Goal: Transaction & Acquisition: Purchase product/service

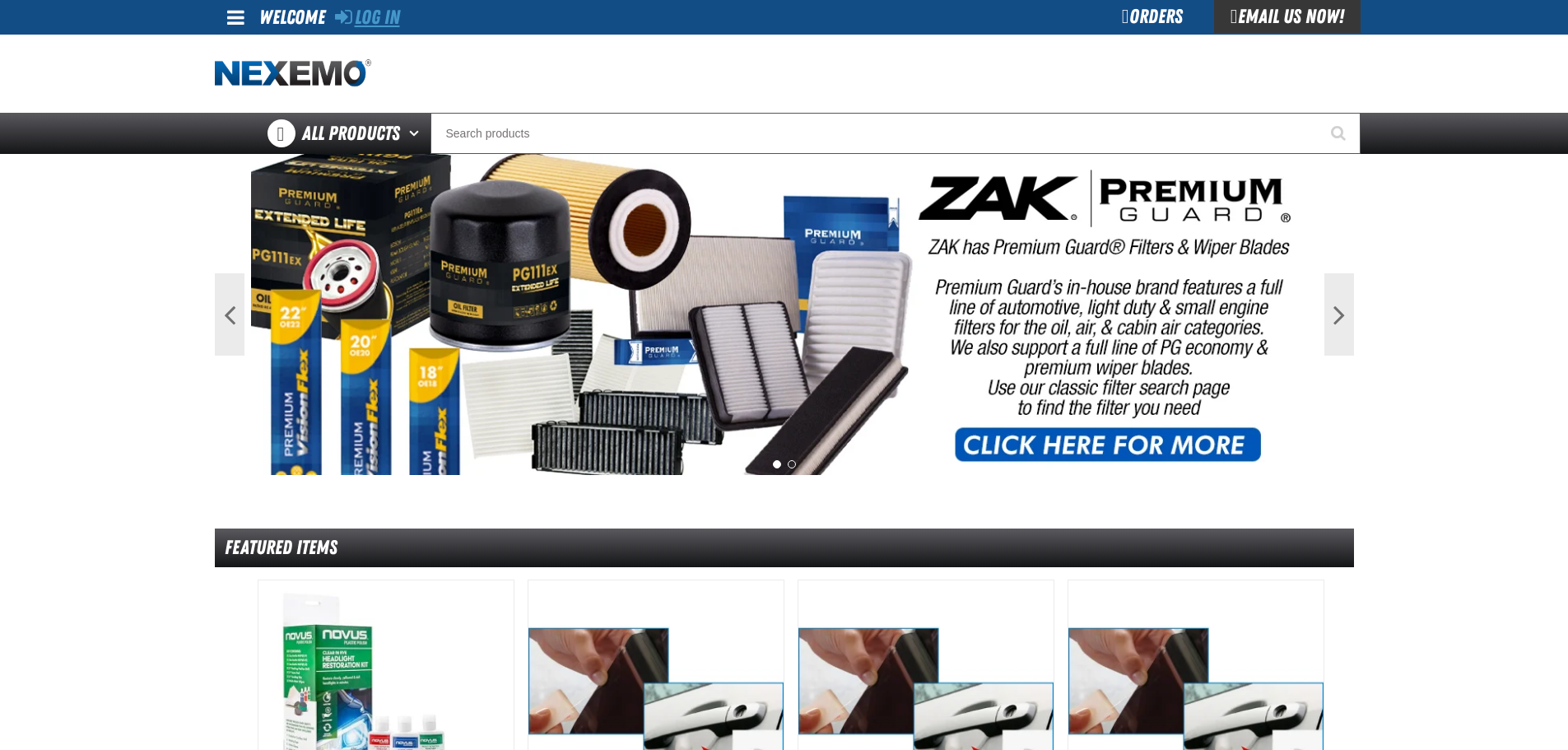
click at [365, 15] on link "Log In" at bounding box center [367, 17] width 65 height 23
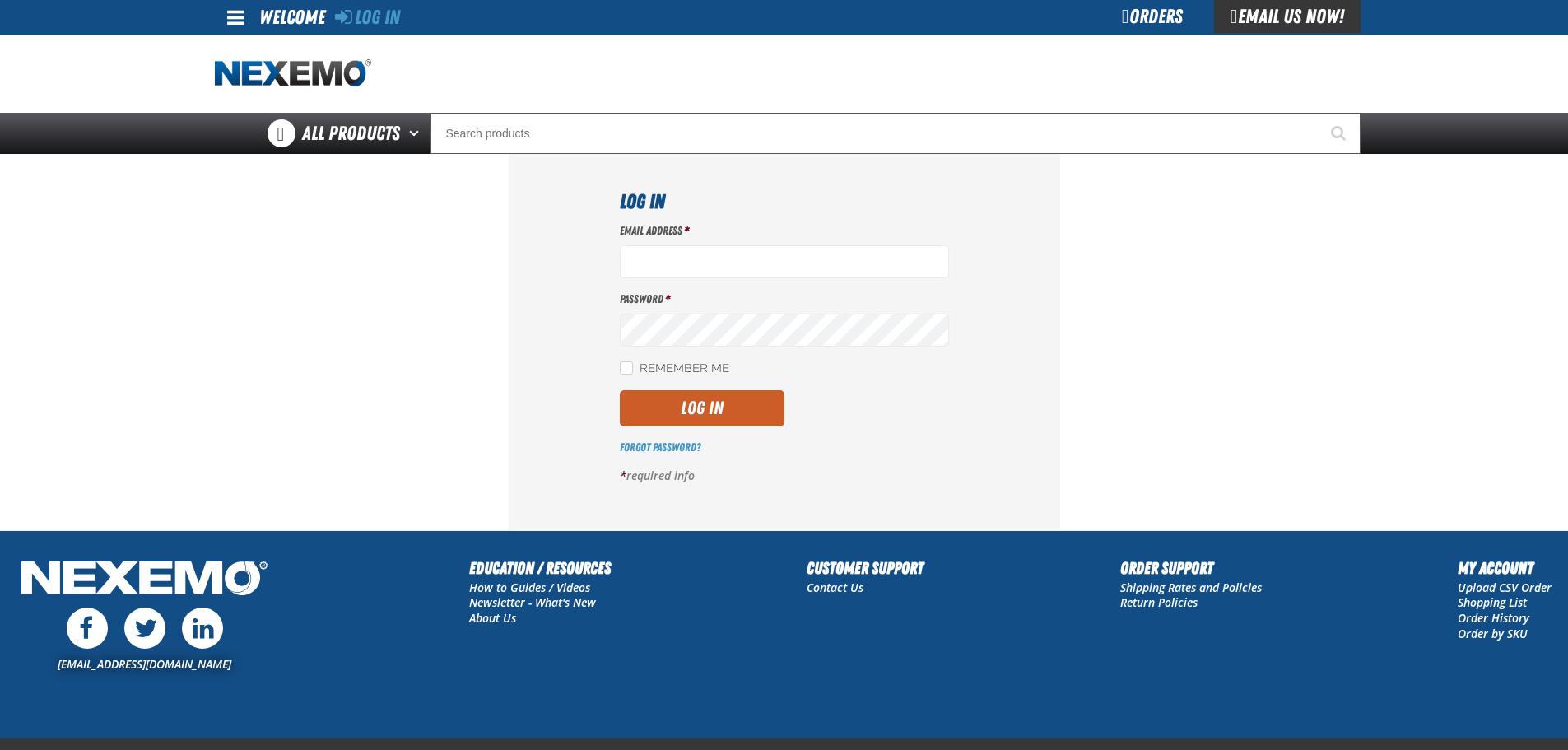
type input "Jcarpenter@vtaig.com"
click at [703, 409] on button "Log In" at bounding box center [701, 408] width 165 height 36
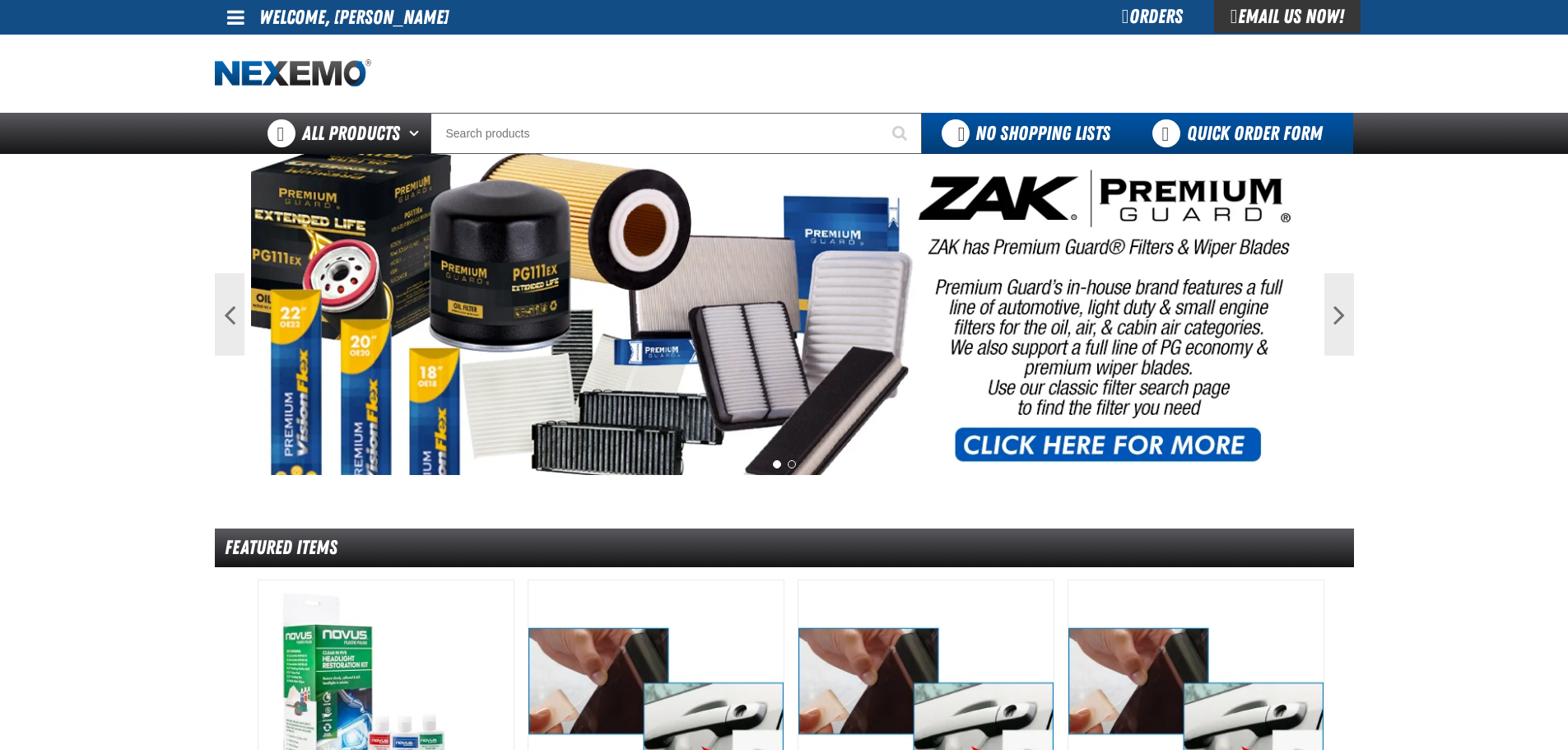
click at [1201, 130] on link "Quick Order Form" at bounding box center [1242, 133] width 223 height 41
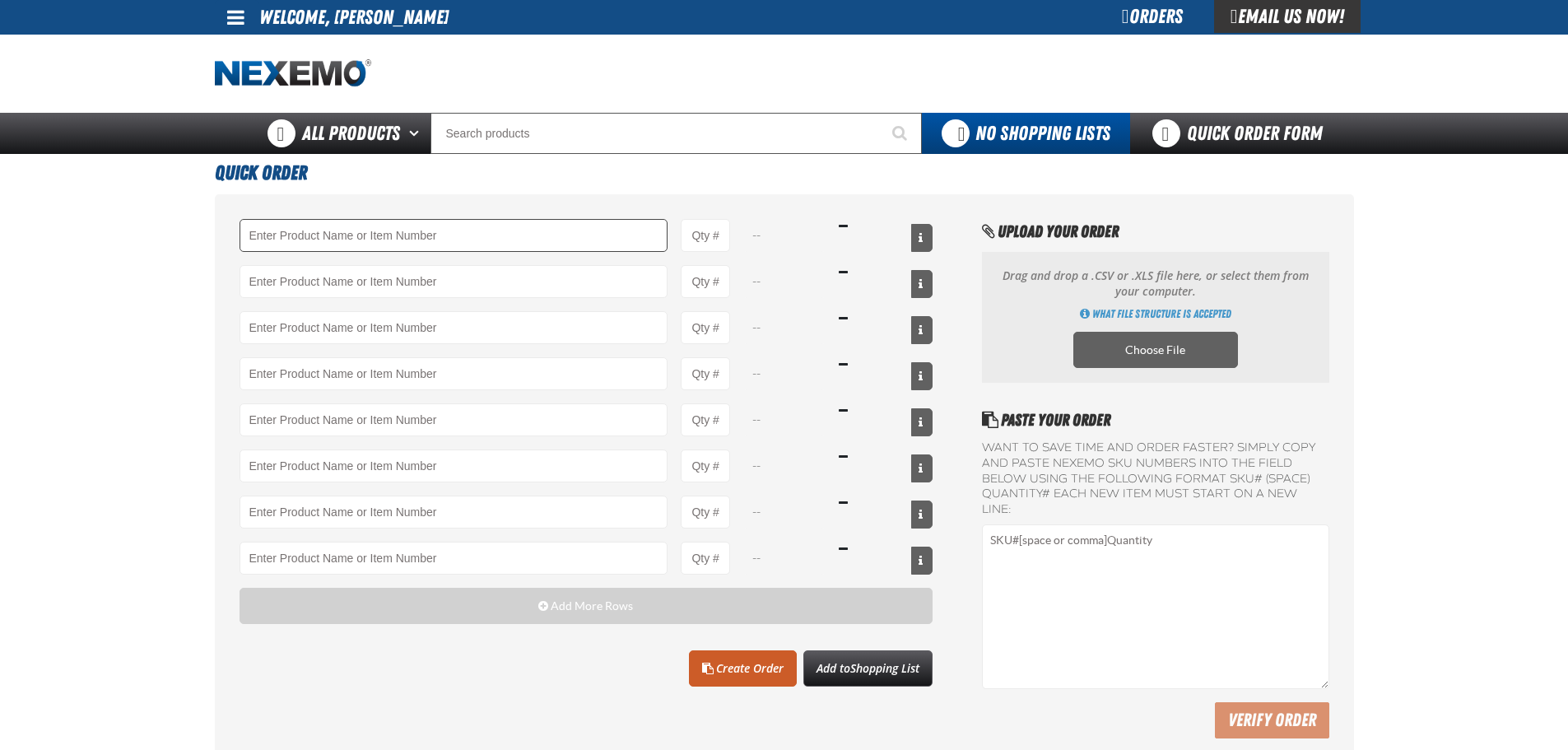
click at [368, 242] on input "Product" at bounding box center [454, 234] width 429 height 33
click at [379, 268] on link "DD-QR-RIBBON - QR Lube Sticker Printer Ribbon" at bounding box center [347, 263] width 213 height 28
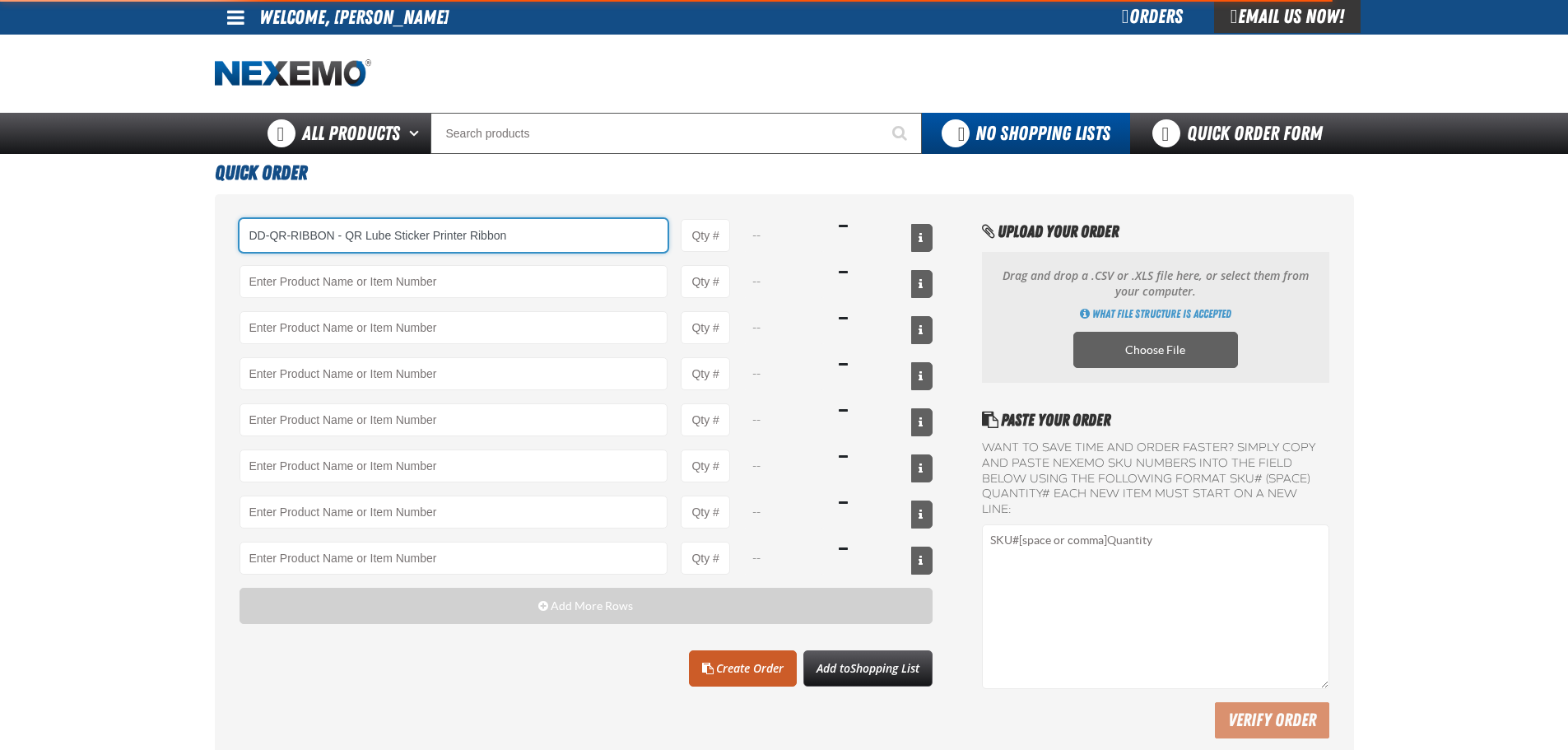
type input "DD-QR-RIBBON - QR Lube Sticker Printer Ribbon"
type input "1"
select select "each"
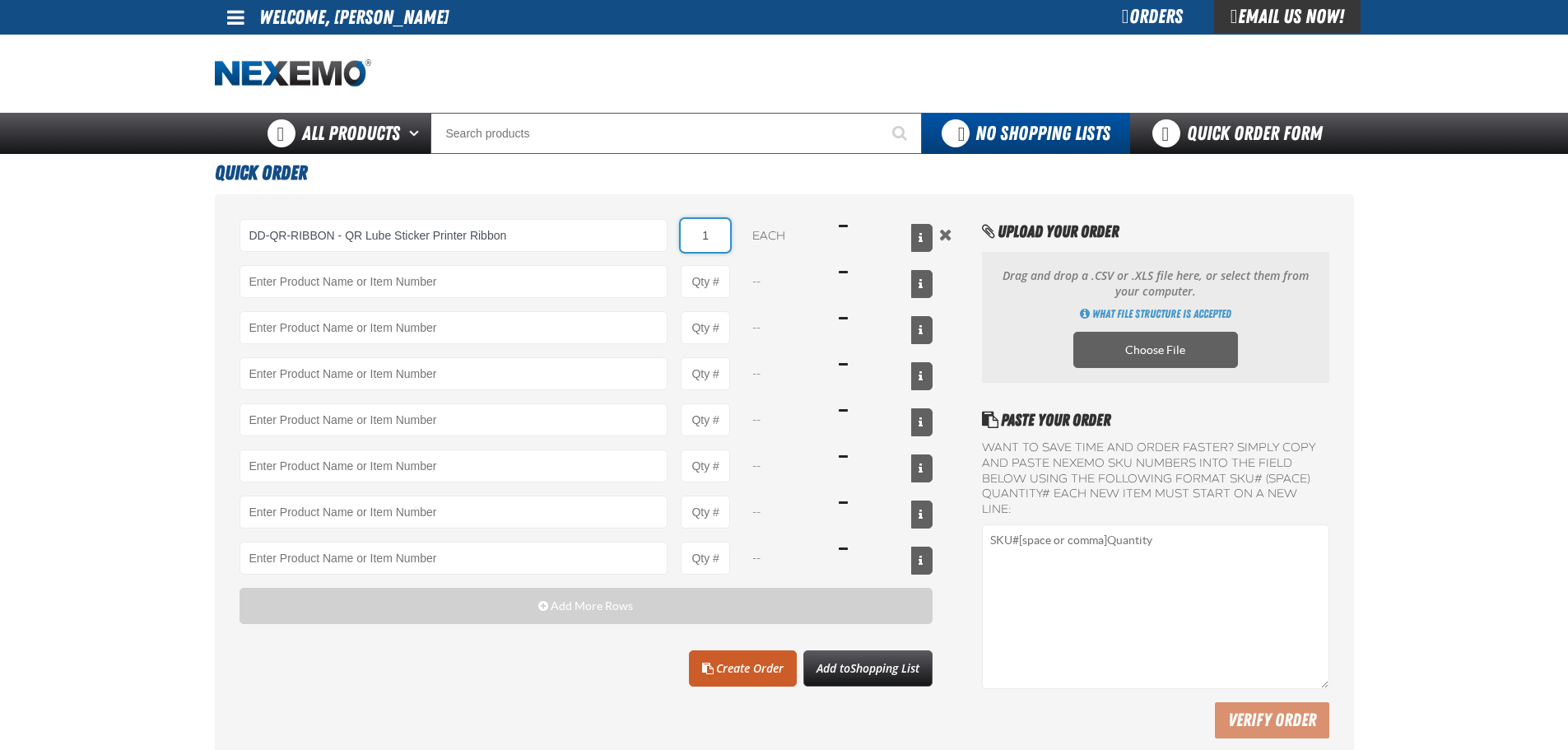
click at [703, 241] on input "1" at bounding box center [704, 234] width 49 height 33
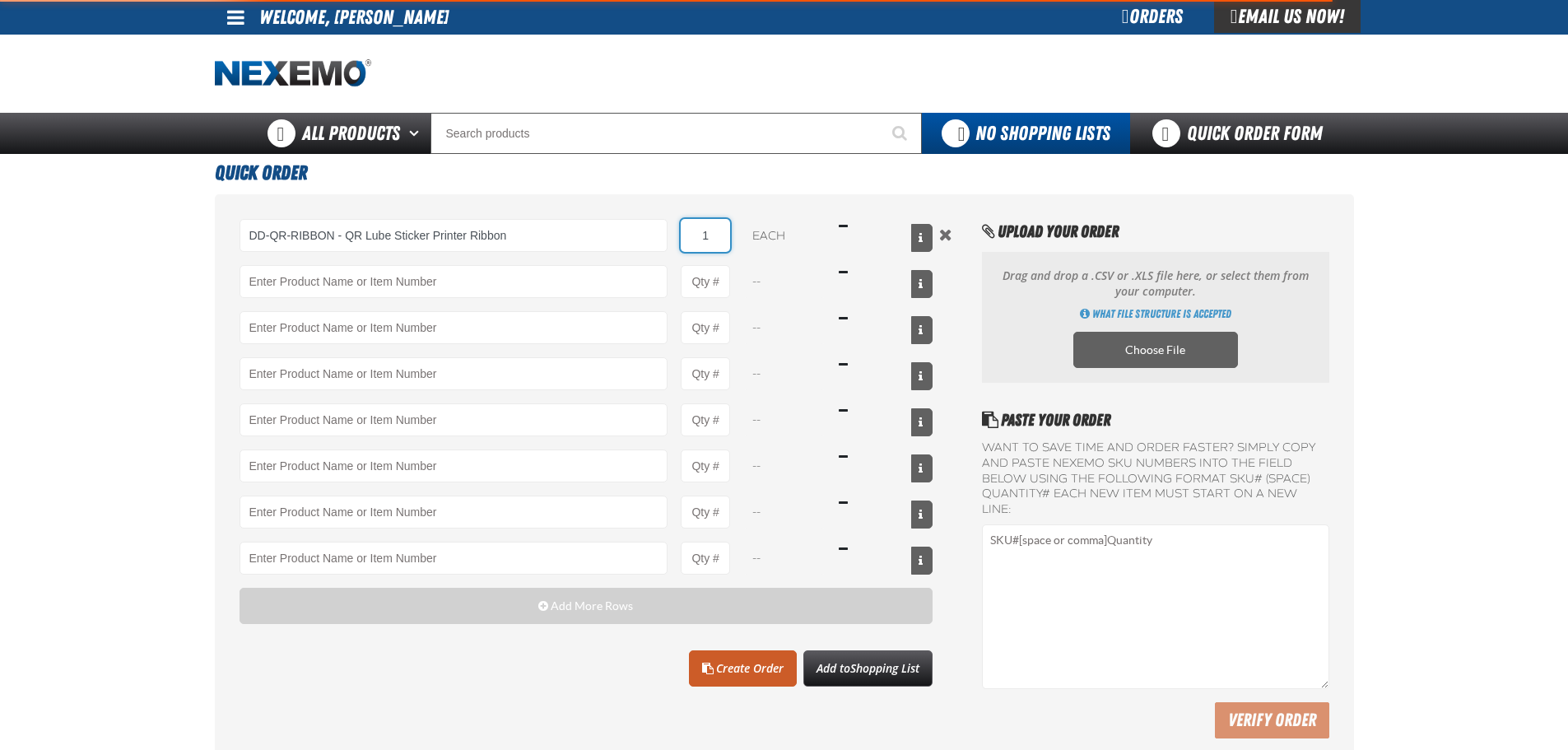
type input "DD-QR-RIBBON - QR Lube Sticker Printer Ribbon"
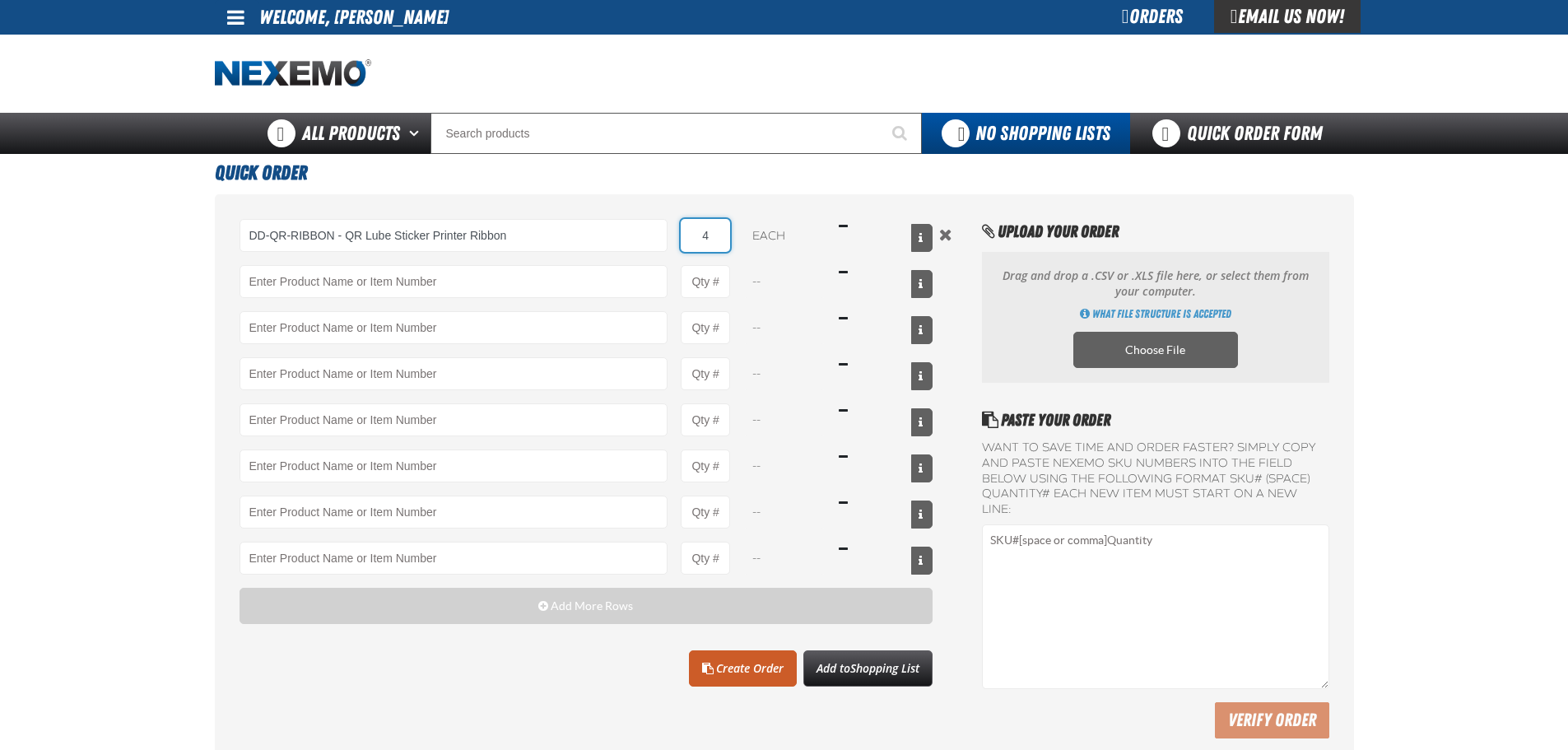
type input "4"
click at [361, 310] on link "DD-QRPr inter - QR Lube Sticker Printer" at bounding box center [332, 309] width 185 height 28
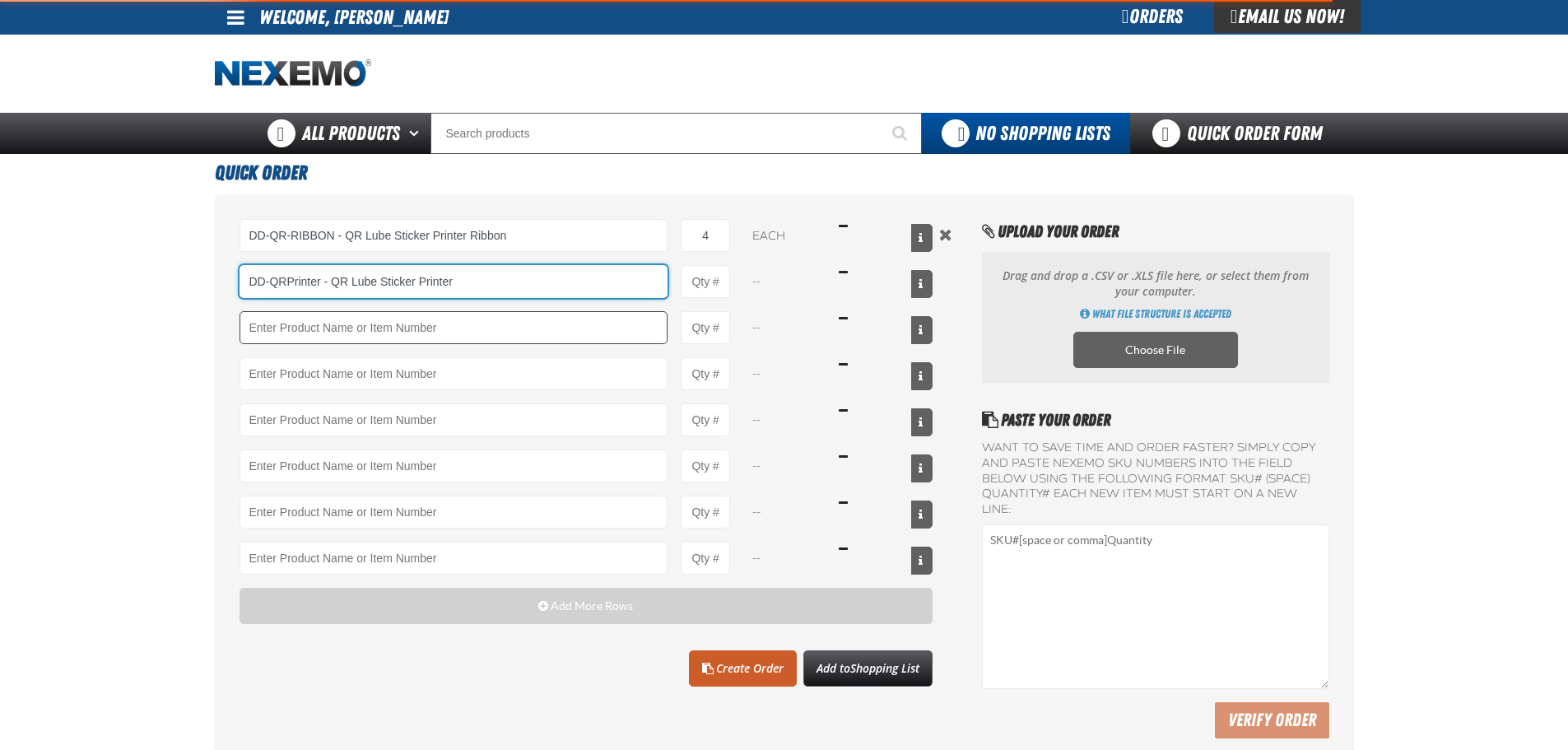
type input "DD-QRPrinter - QR Lube Sticker Printer"
type input "1"
select select "each"
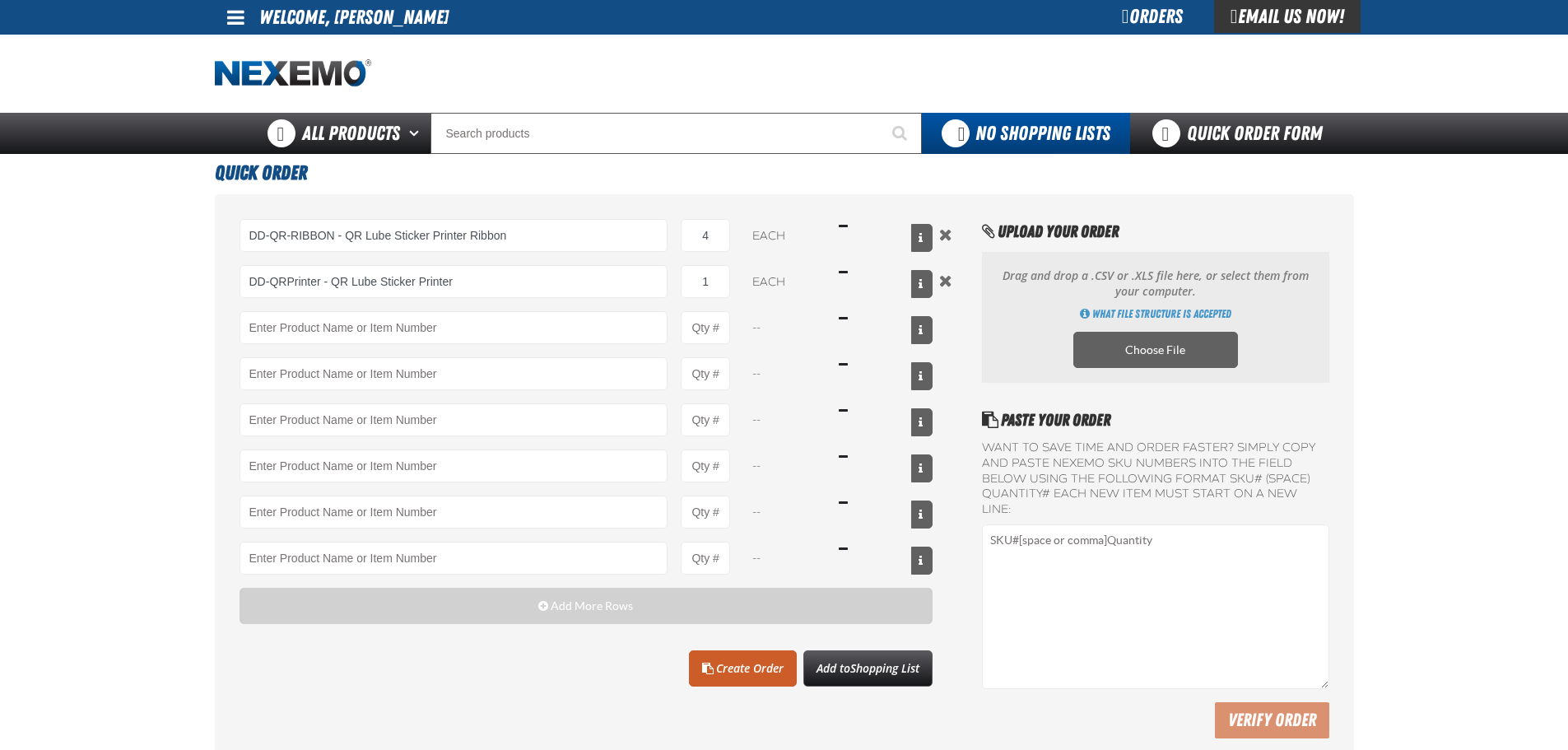
click at [613, 662] on div "Clear All Create Order Add to Shopping List" at bounding box center [586, 668] width 693 height 36
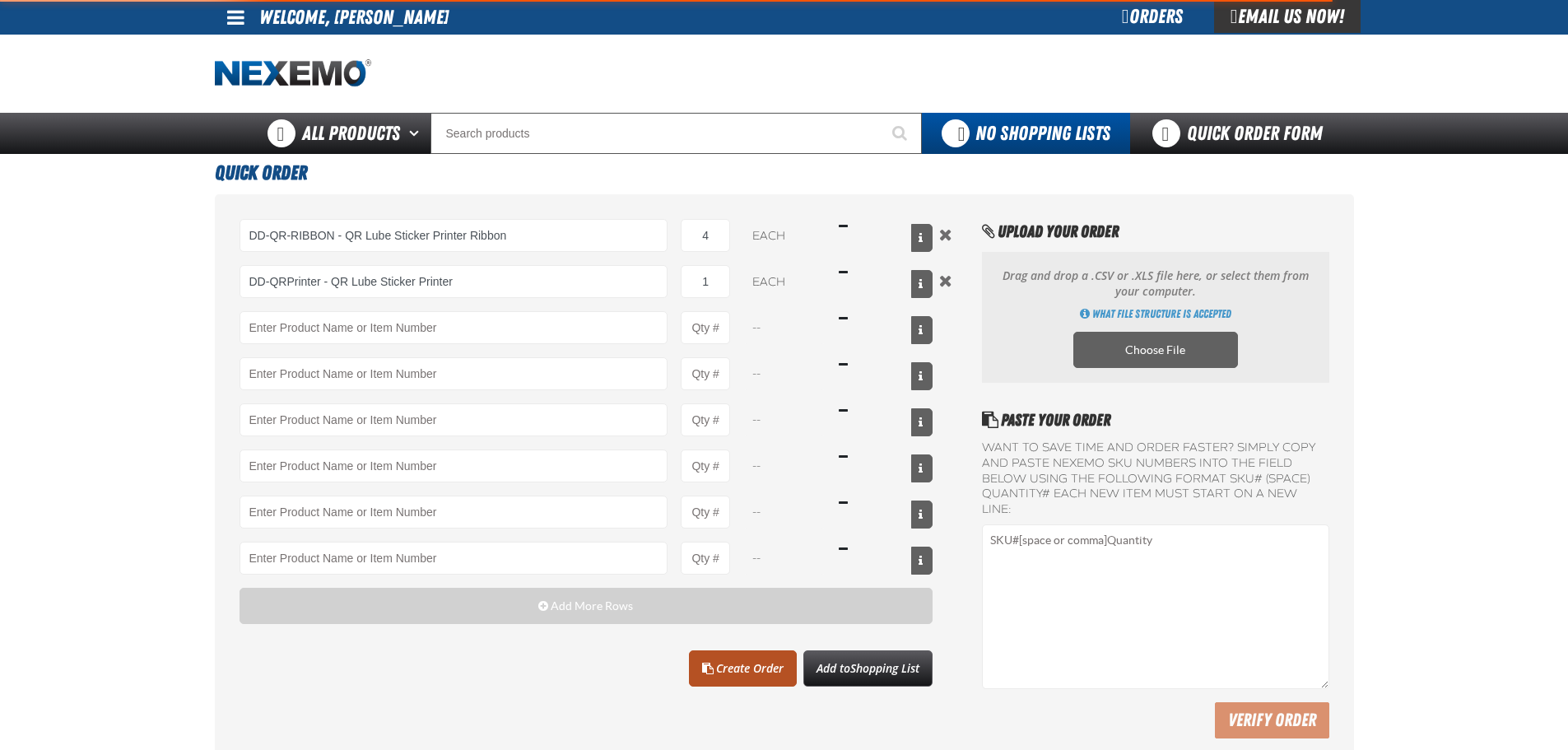
type input "DD-QRPrinter - QR Lube Sticker Printer"
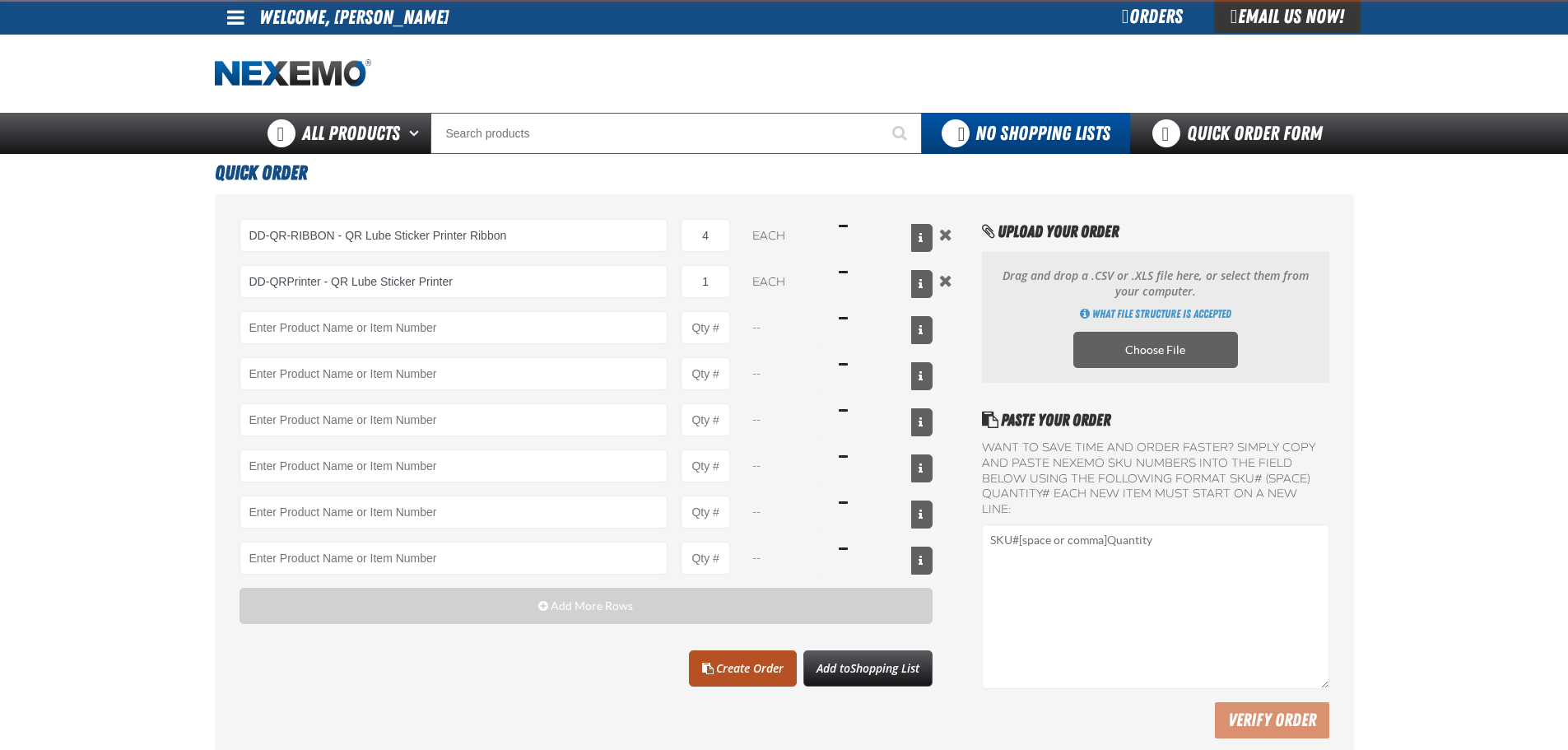
click at [735, 670] on link "Create Order" at bounding box center [743, 668] width 108 height 36
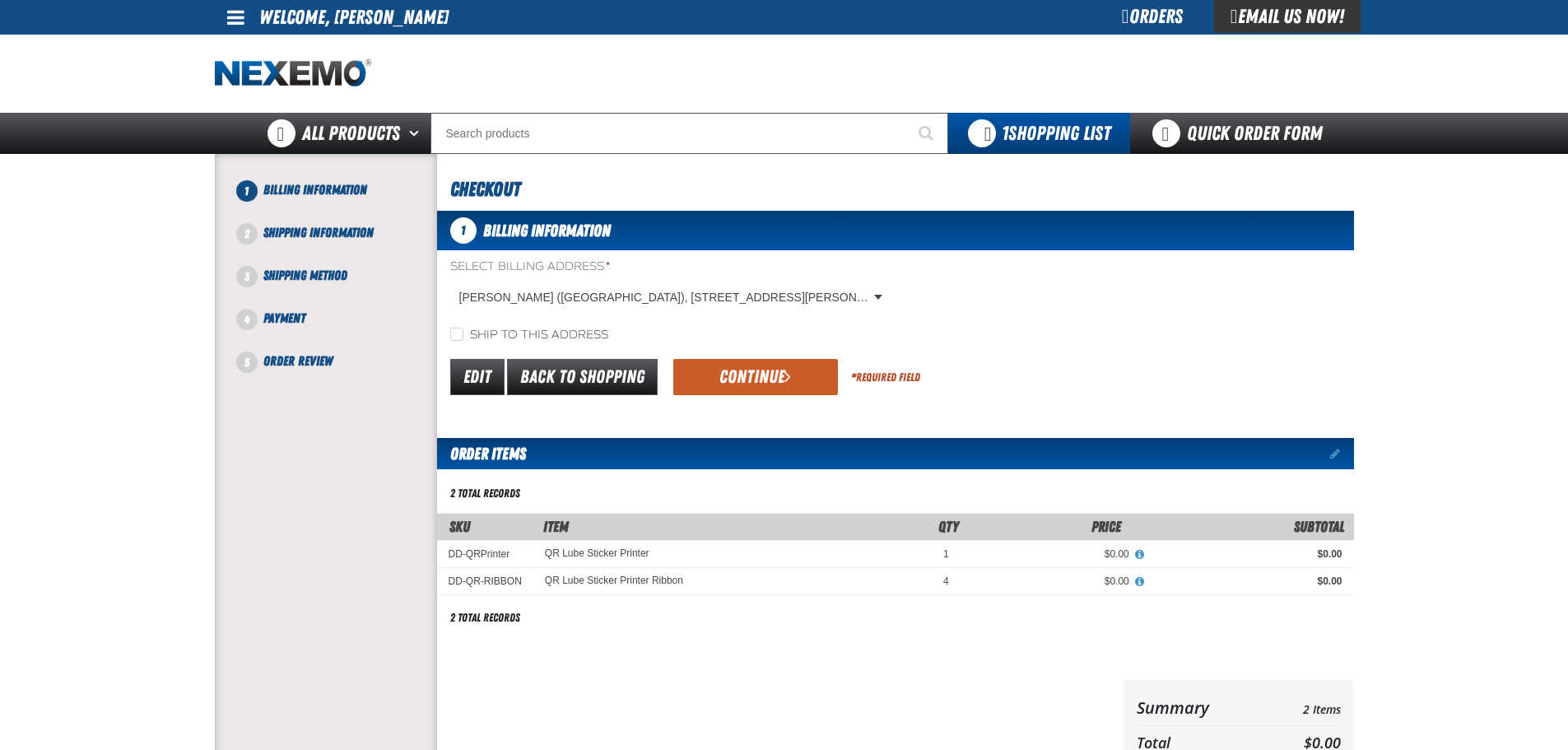
click at [527, 334] on label "Ship to this address" at bounding box center [529, 335] width 158 height 16
click at [463, 334] on input "Ship to this address" at bounding box center [456, 333] width 13 height 13
checkbox input "true"
click at [739, 376] on button "Continue" at bounding box center [755, 377] width 165 height 36
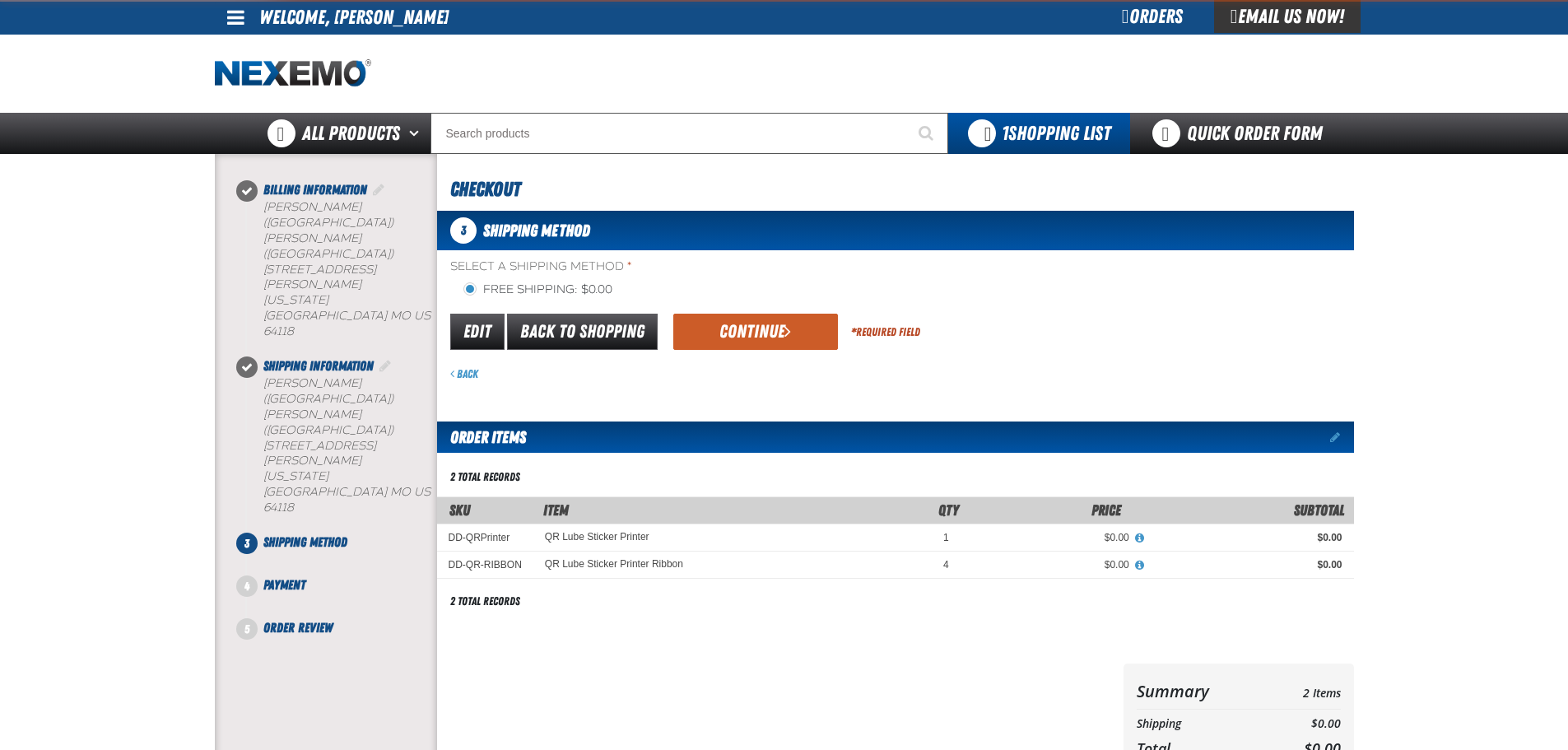
click at [722, 382] on div "3 Shipping Method Select a Shipping Method * Free Shipping: $0.00 flat_rate_2 p…" at bounding box center [895, 496] width 917 height 570
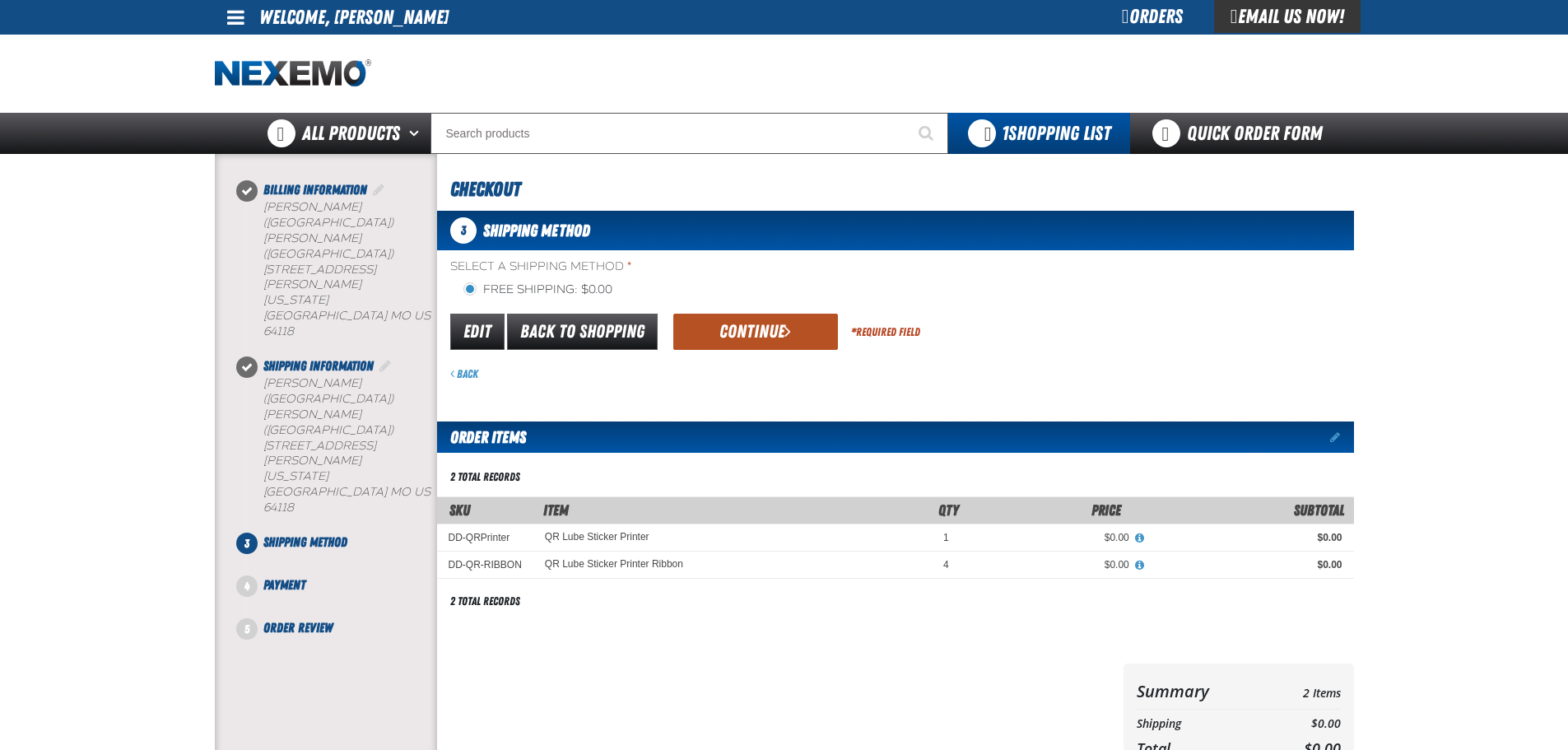
click at [765, 327] on button "Continue" at bounding box center [755, 331] width 165 height 36
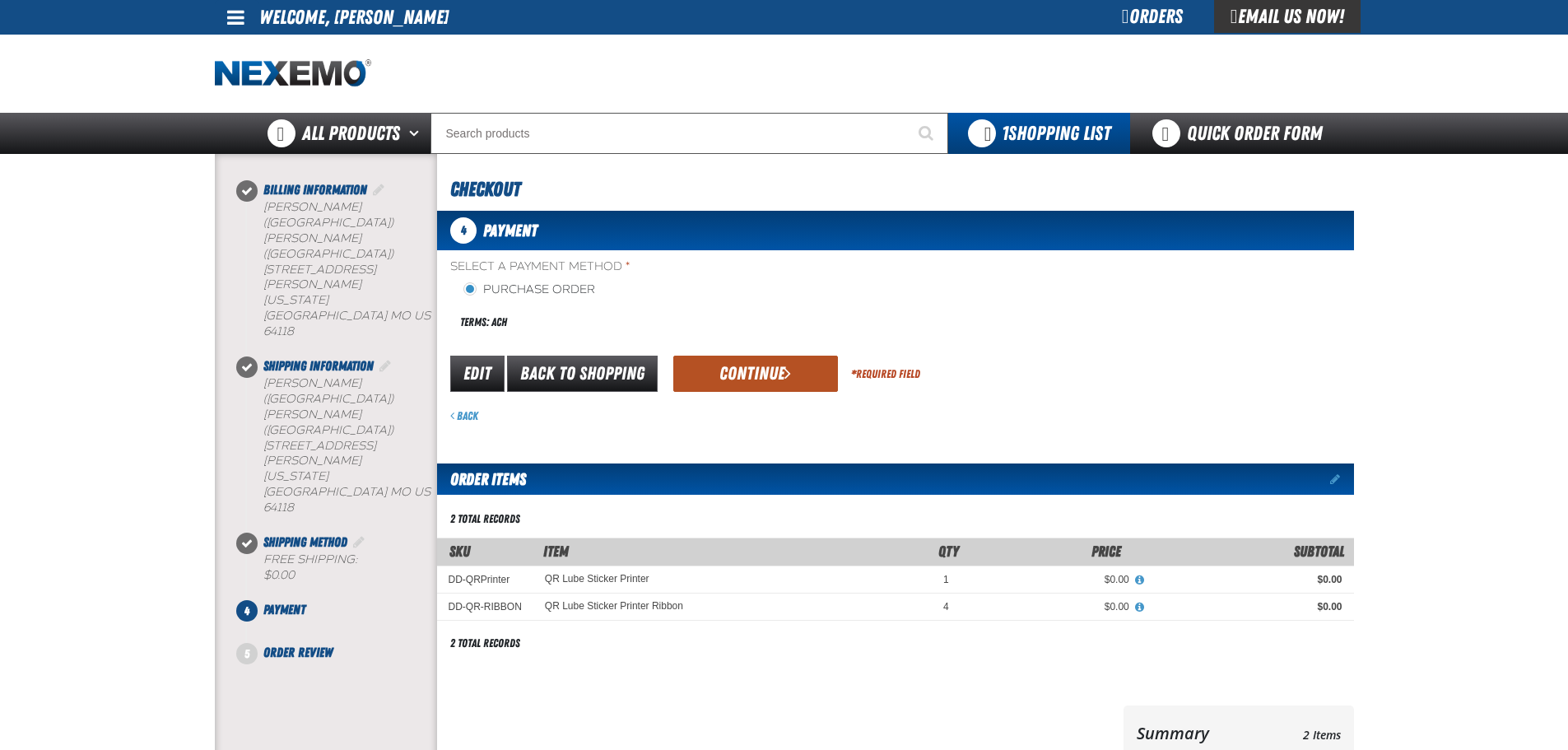
click at [745, 379] on button "Continue" at bounding box center [755, 373] width 165 height 36
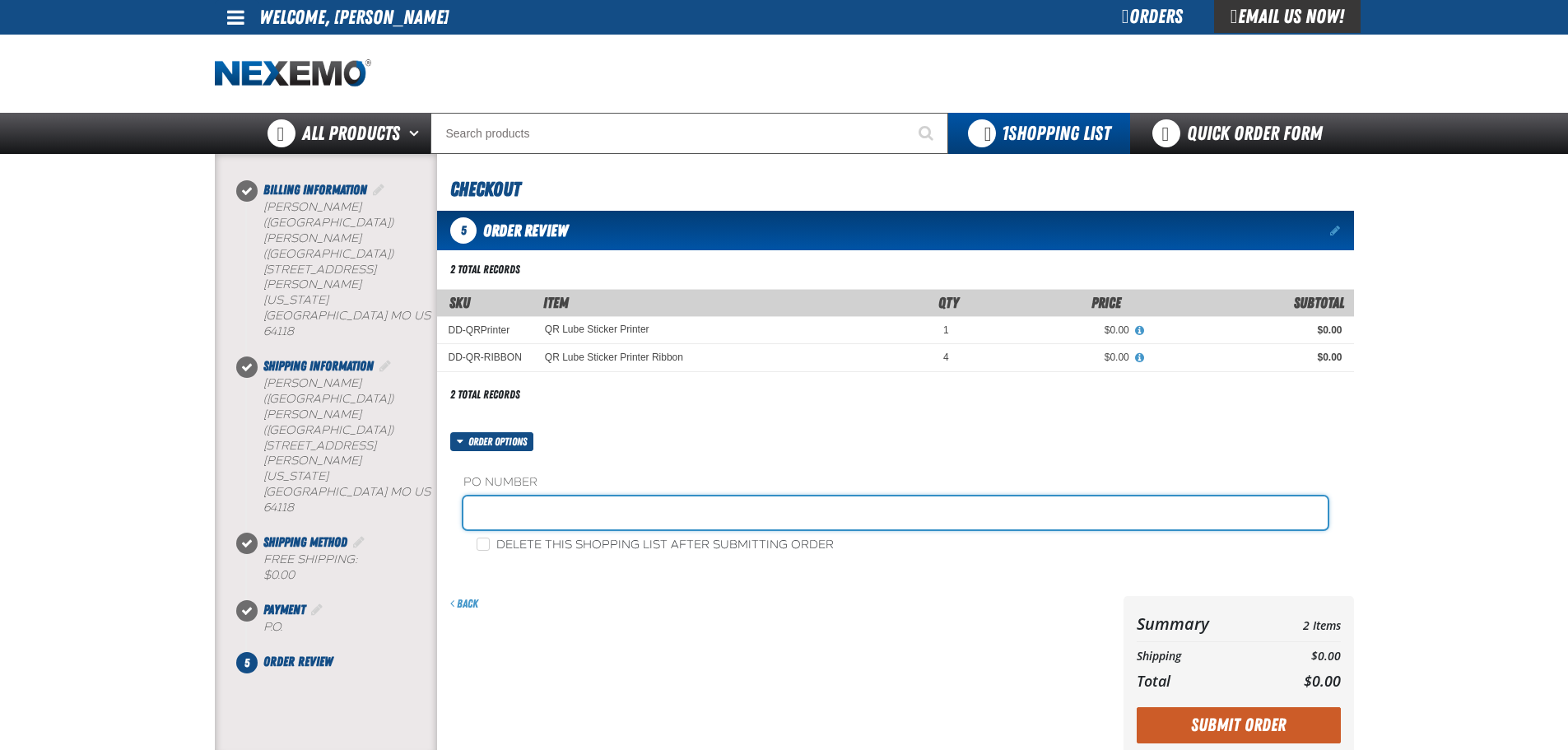
click at [661, 501] on input "text" at bounding box center [895, 512] width 864 height 33
type input "840246-KD"
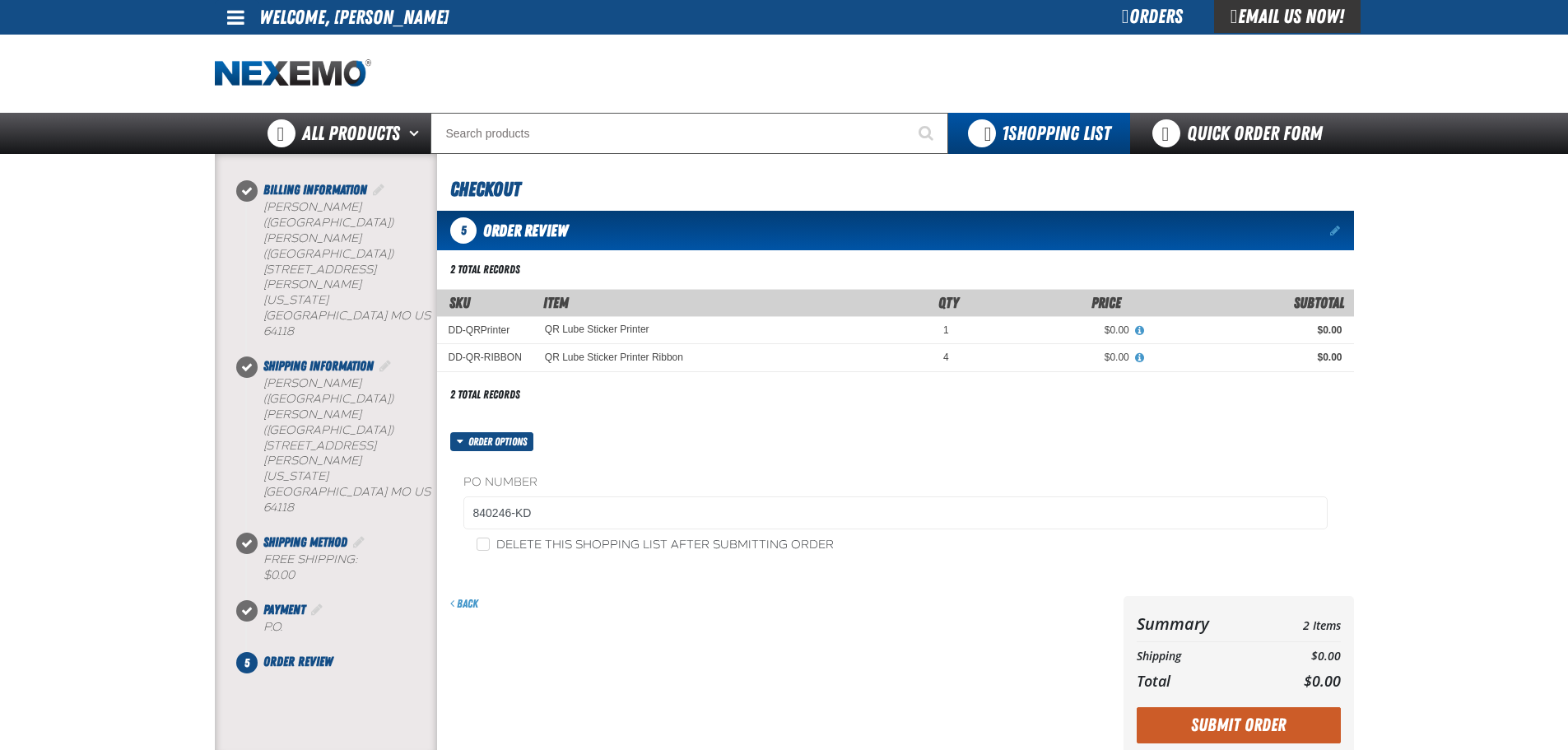
click at [701, 540] on label "Delete this shopping list after submitting order" at bounding box center [655, 546] width 357 height 16
click at [490, 540] on input "Delete this shopping list after submitting order" at bounding box center [483, 544] width 13 height 13
checkbox input "true"
click at [1221, 721] on button "Submit Order" at bounding box center [1238, 725] width 204 height 36
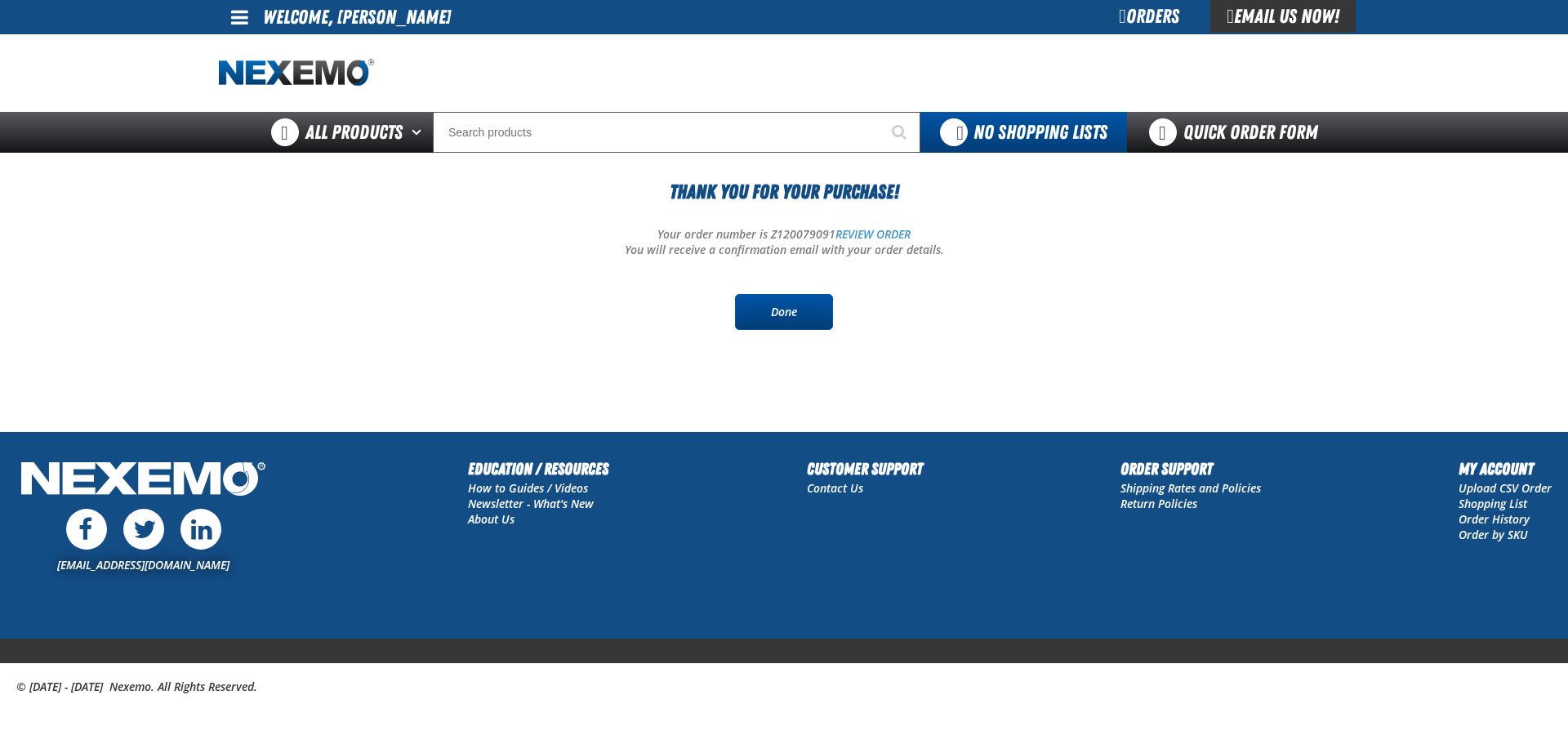
click at [786, 315] on link "Done" at bounding box center [783, 312] width 98 height 36
